Goal: Transaction & Acquisition: Purchase product/service

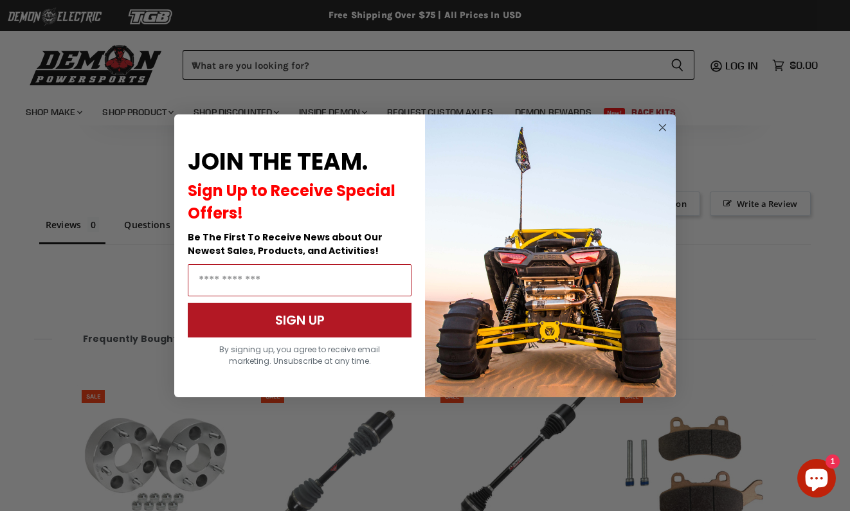
scroll to position [1010, 0]
